Goal: Information Seeking & Learning: Find specific fact

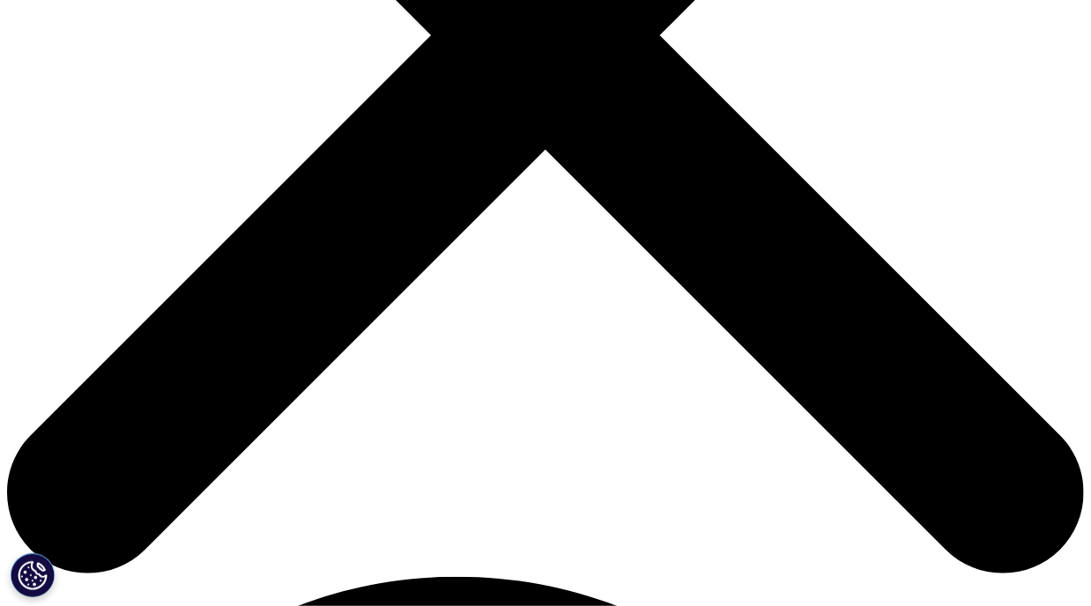
drag, startPoint x: 427, startPoint y: 181, endPoint x: 743, endPoint y: 260, distance: 326.1
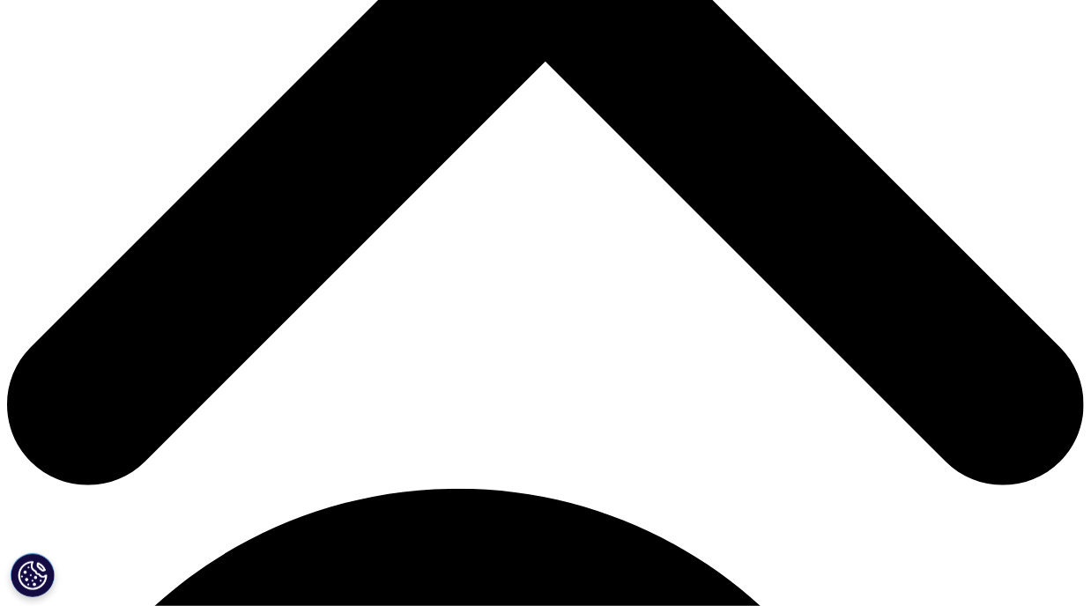
drag, startPoint x: 709, startPoint y: 172, endPoint x: 643, endPoint y: 253, distance: 104.0
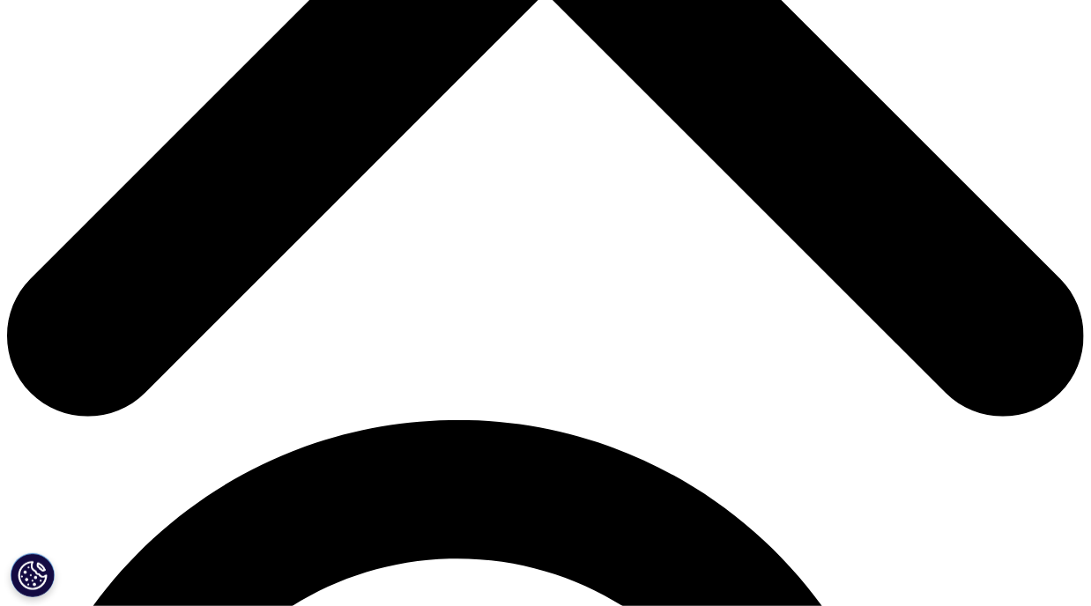
scroll to position [705, 0]
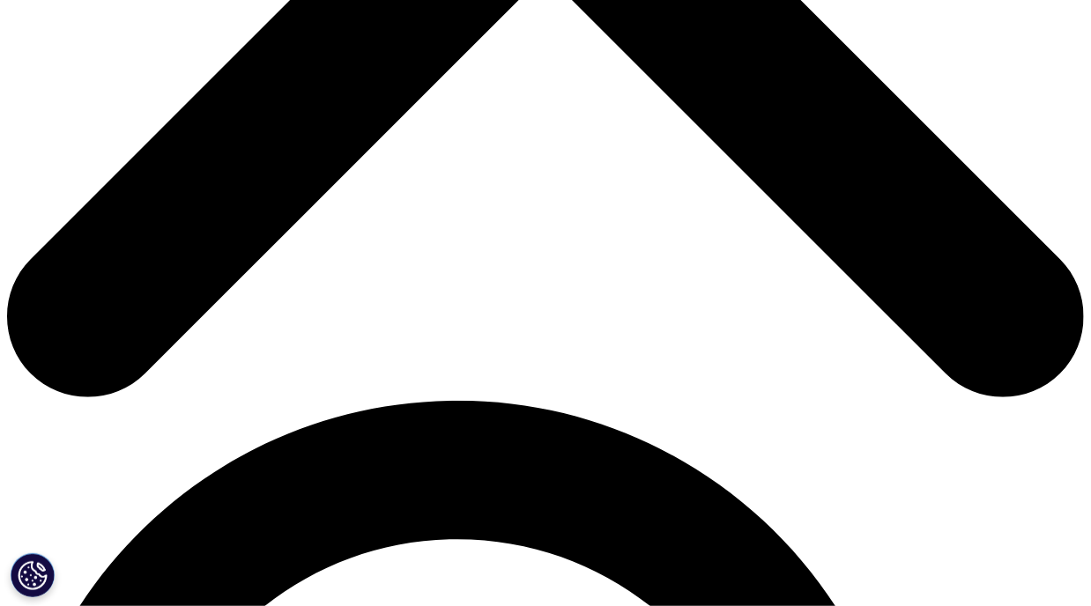
drag, startPoint x: 364, startPoint y: 139, endPoint x: 702, endPoint y: 159, distance: 338.9
drag, startPoint x: 409, startPoint y: 159, endPoint x: 709, endPoint y: 262, distance: 317.7
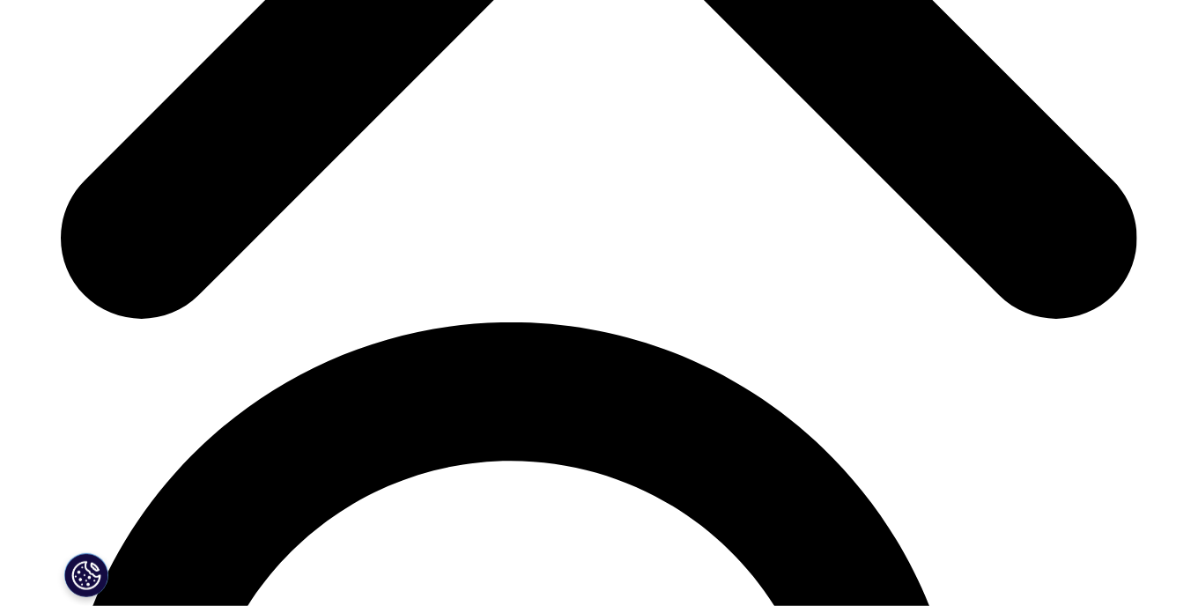
scroll to position [881, 0]
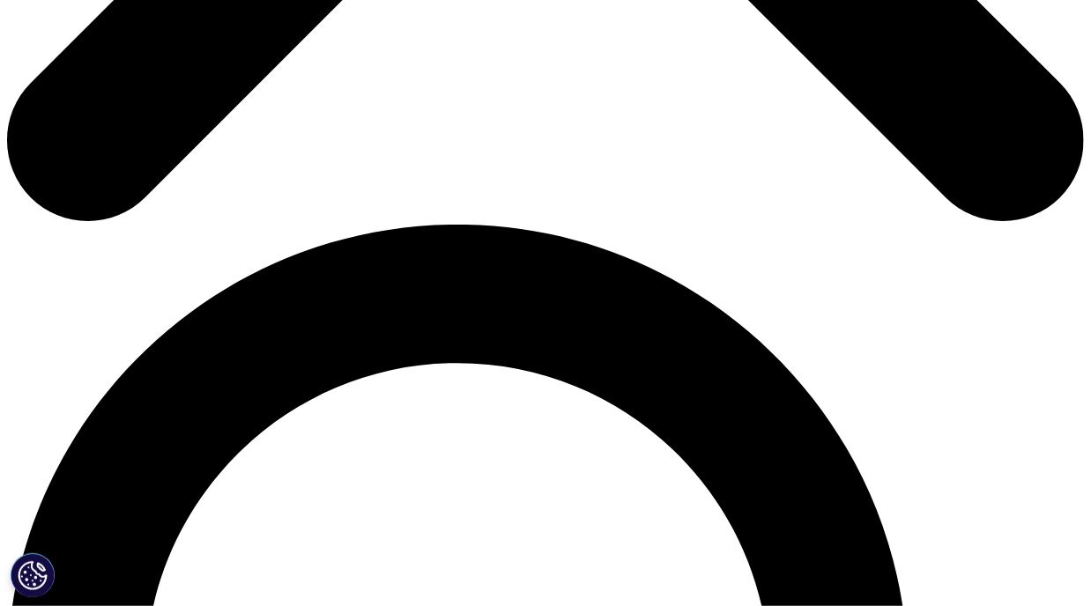
drag, startPoint x: 533, startPoint y: 106, endPoint x: 755, endPoint y: 194, distance: 238.9
drag, startPoint x: 763, startPoint y: 146, endPoint x: 481, endPoint y: 165, distance: 282.6
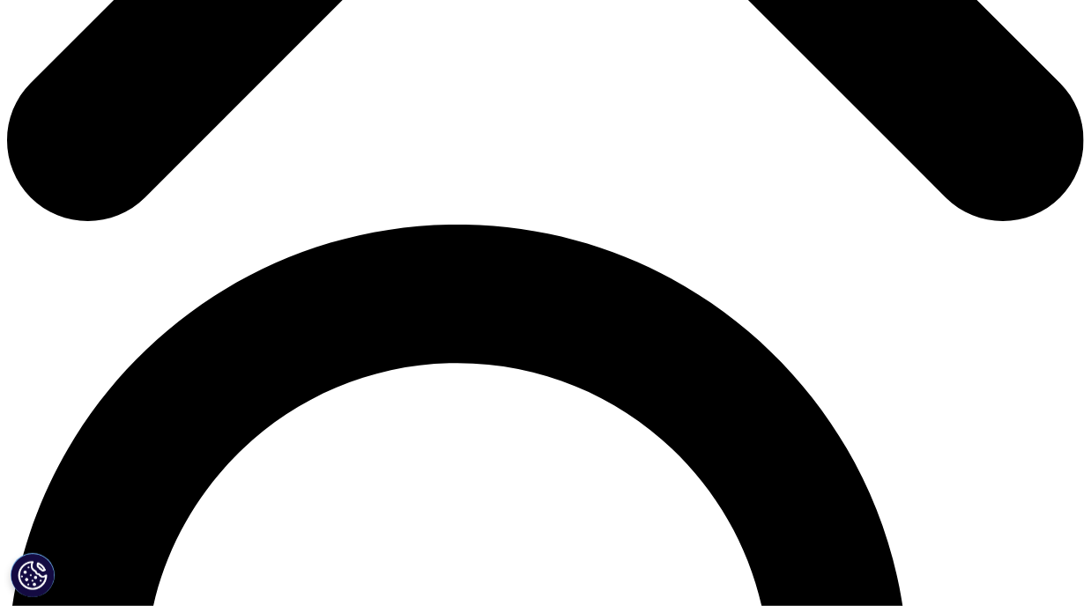
copy p "[DATE]には16.4ヵ月（中央値）と10年で半減されたことが報告"
drag, startPoint x: 944, startPoint y: 222, endPoint x: 895, endPoint y: 211, distance: 49.8
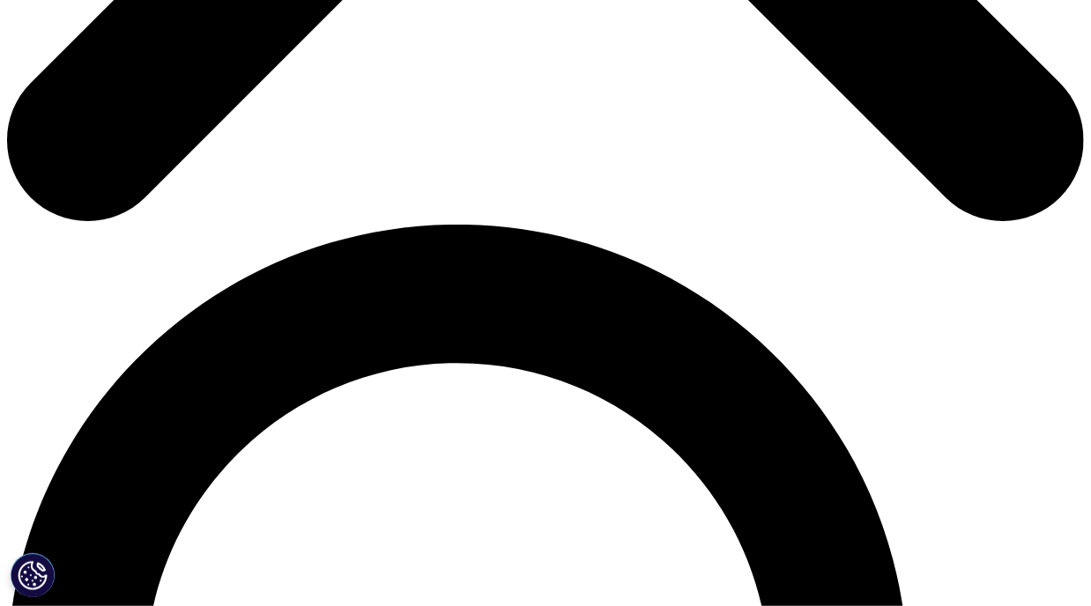
drag, startPoint x: 463, startPoint y: 138, endPoint x: 698, endPoint y: 157, distance: 236.0
drag, startPoint x: 332, startPoint y: 122, endPoint x: 207, endPoint y: 122, distance: 125.1
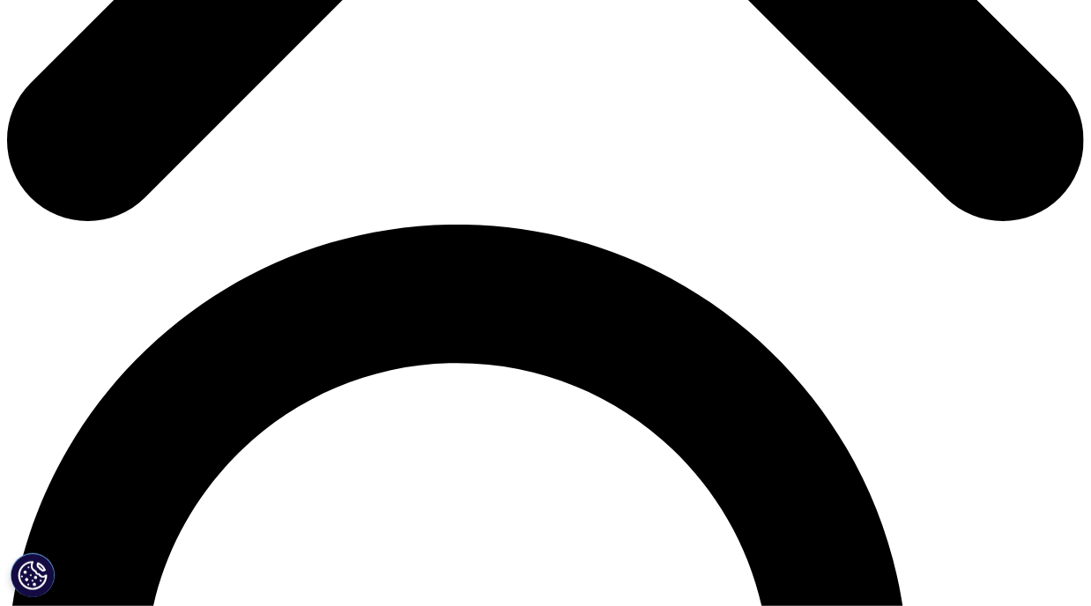
copy p "医薬産業政策研究所"
drag, startPoint x: 407, startPoint y: 123, endPoint x: 431, endPoint y: 115, distance: 25.1
drag, startPoint x: 442, startPoint y: 115, endPoint x: 729, endPoint y: 187, distance: 295.2
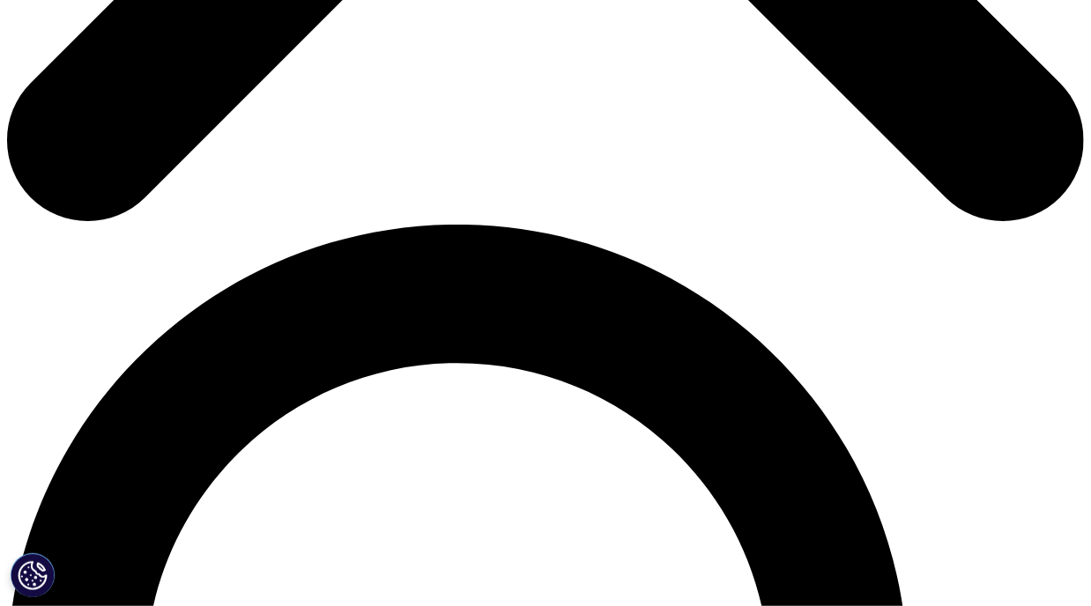
drag, startPoint x: 644, startPoint y: 187, endPoint x: 799, endPoint y: 204, distance: 156.0
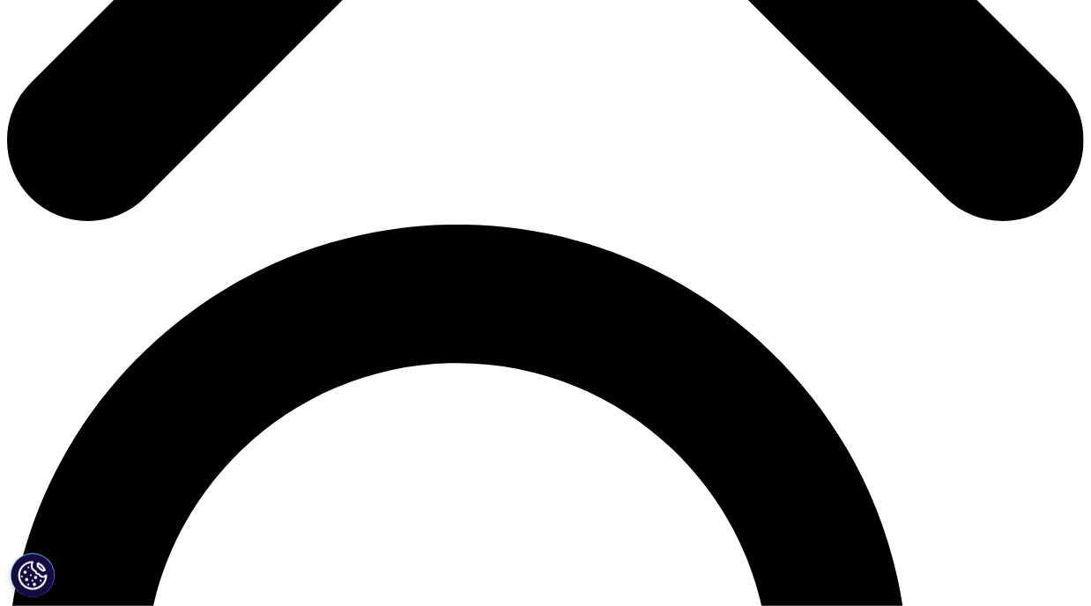
drag, startPoint x: 442, startPoint y: 182, endPoint x: 842, endPoint y: 210, distance: 401.0
copy p "患者さんの治験情報へのアクセス、治験施設における患者登録のスピード、医療施設間の候補患者さんの紹介の効率化など、国内の治験環境における課題は依然として存在"
